Goal: Obtain resource: Download file/media

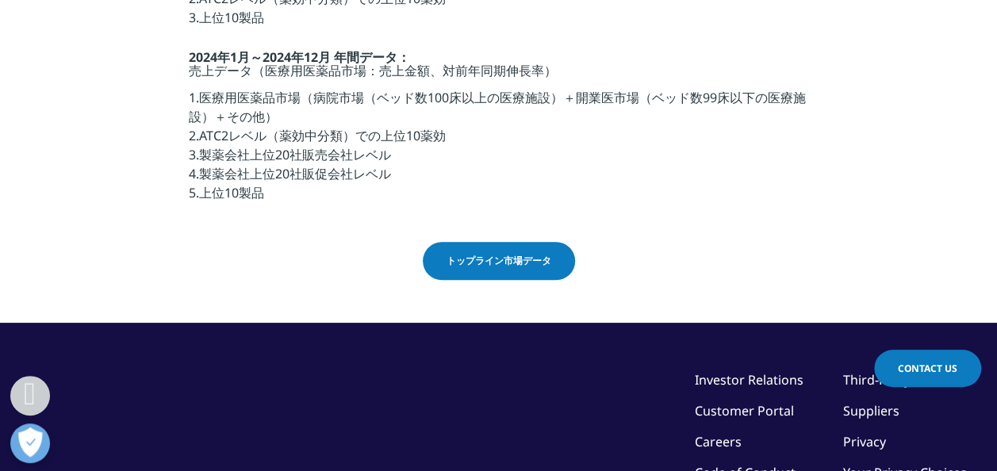
scroll to position [634, 0]
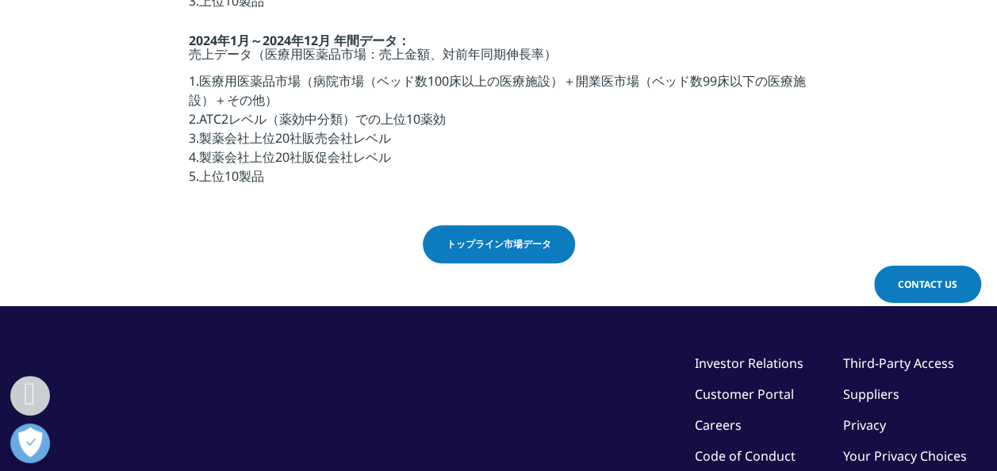
click at [485, 245] on span "トップライン市場データ" at bounding box center [498, 244] width 105 height 14
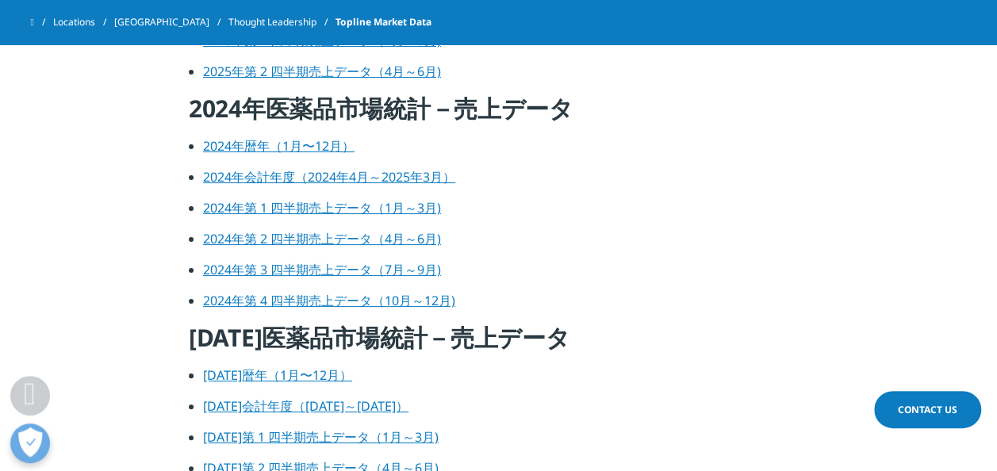
scroll to position [713, 0]
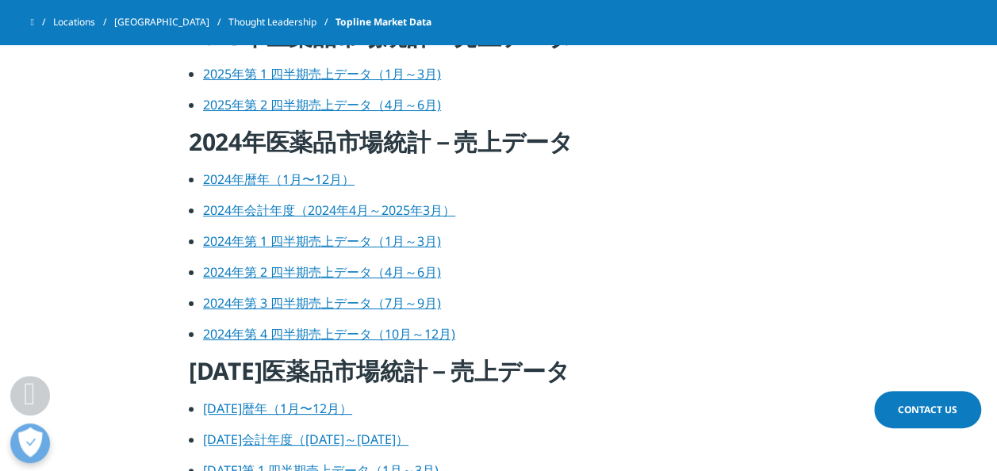
click at [260, 181] on link "2024年暦年（1月〜12月）" at bounding box center [278, 178] width 151 height 17
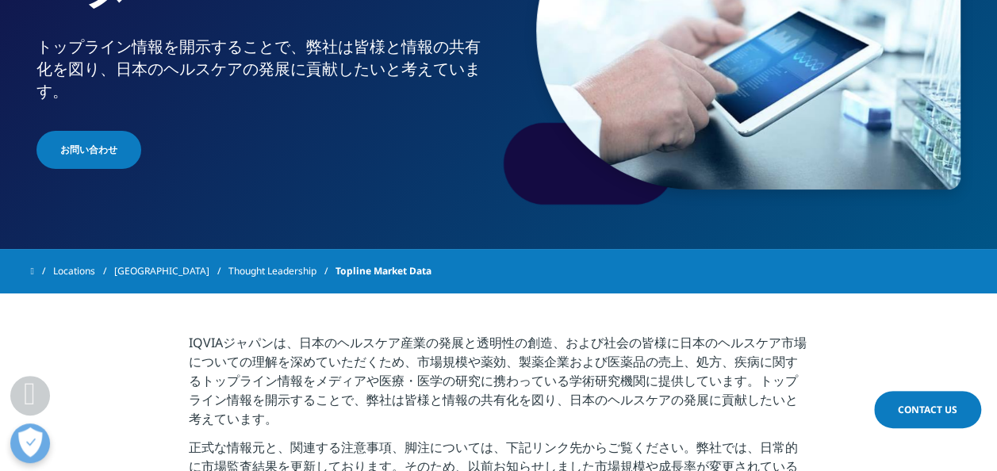
scroll to position [282, 0]
